Goal: Task Accomplishment & Management: Complete application form

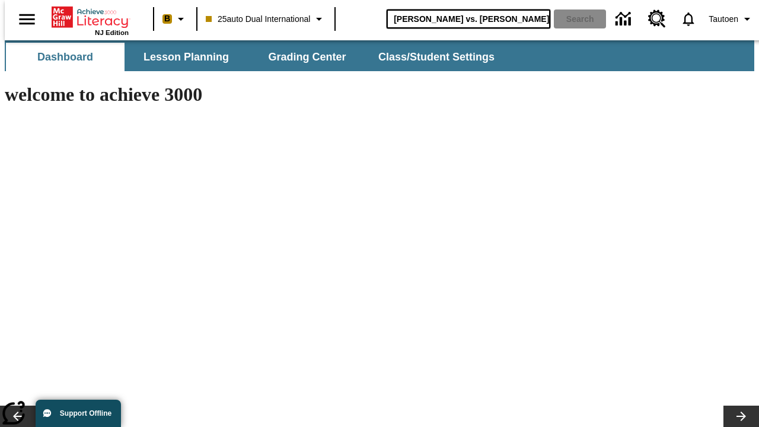
type input "[PERSON_NAME] vs. [PERSON_NAME]"
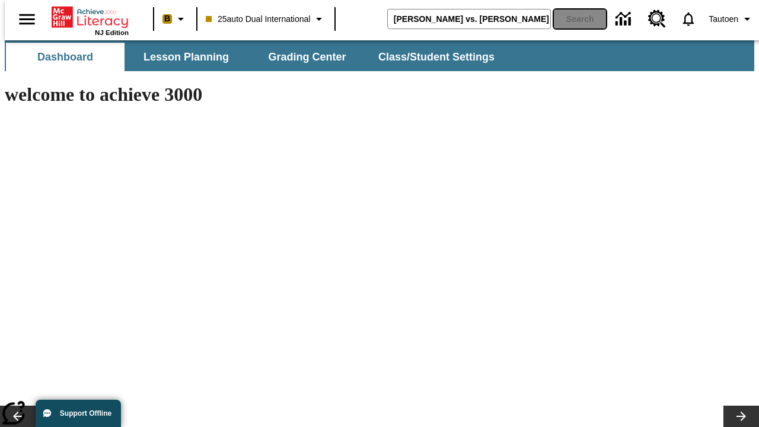
click at [572, 19] on button "Search" at bounding box center [580, 18] width 52 height 19
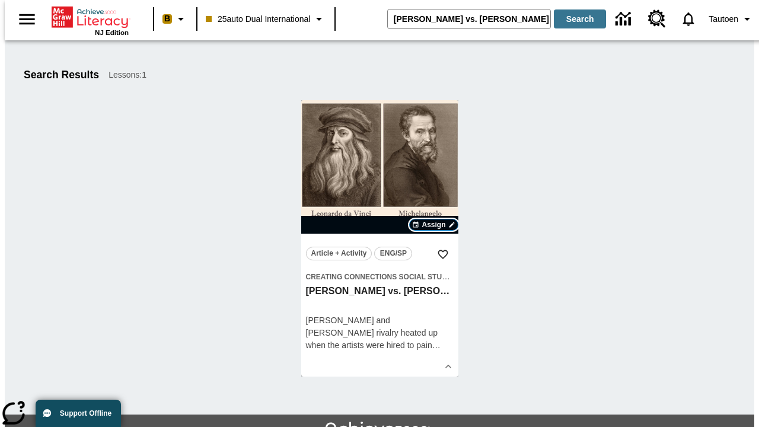
click at [434, 225] on span "Assign" at bounding box center [434, 224] width 24 height 11
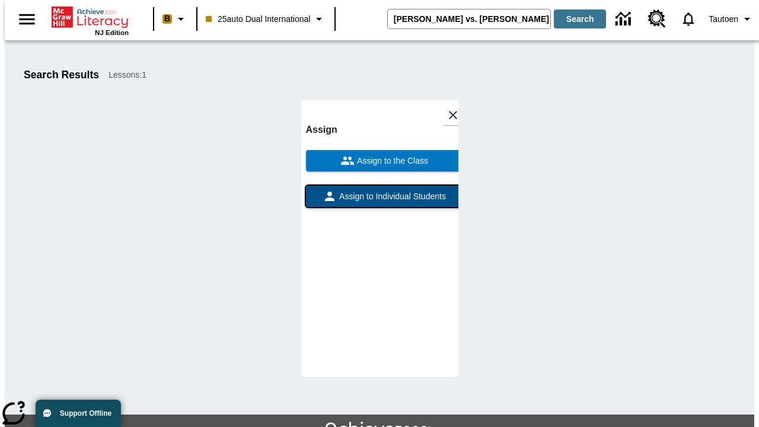
click at [379, 190] on span "Assign to Individual Students" at bounding box center [391, 196] width 109 height 12
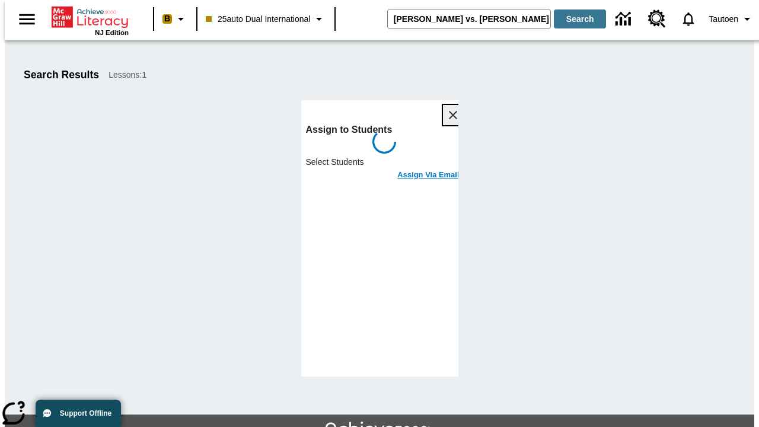
scroll to position [65, 0]
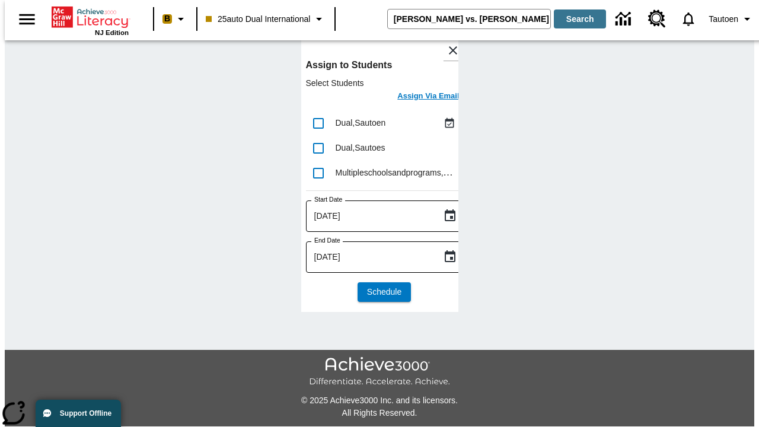
click at [419, 97] on h6 "Assign Via Email" at bounding box center [428, 97] width 62 height 14
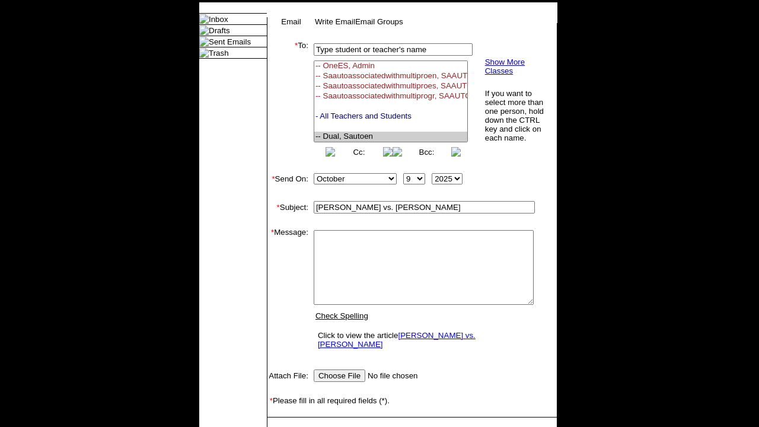
select select "U,21476361,1"
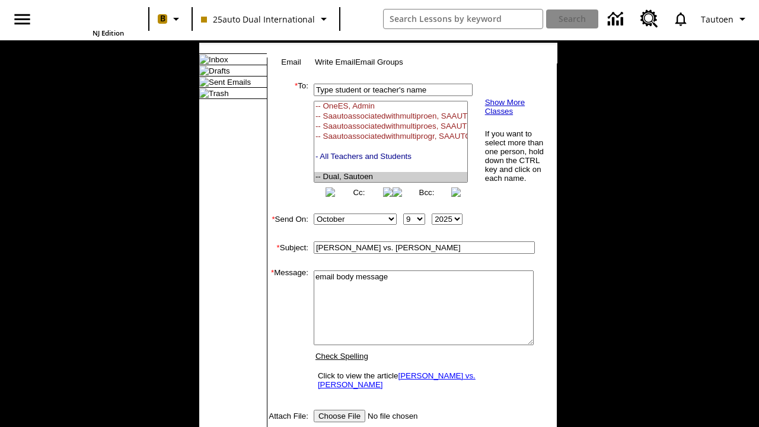
scroll to position [222, 0]
type textarea "email body message"
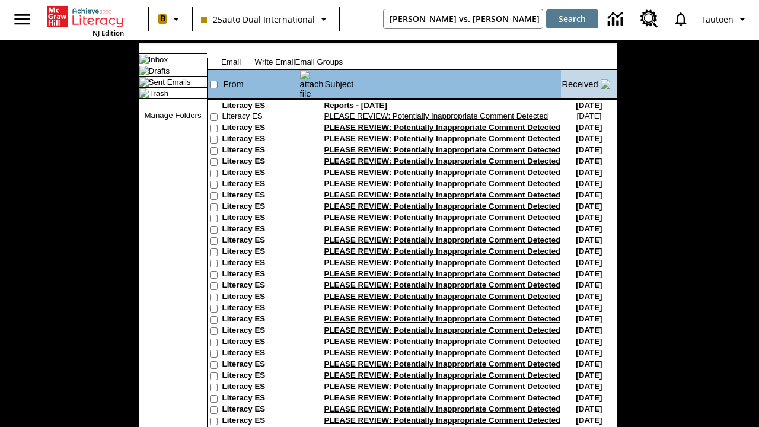
type input "Michelangelo vs. Leonardo"
click at [572, 19] on button "Search" at bounding box center [572, 18] width 52 height 19
